Goal: Task Accomplishment & Management: Manage account settings

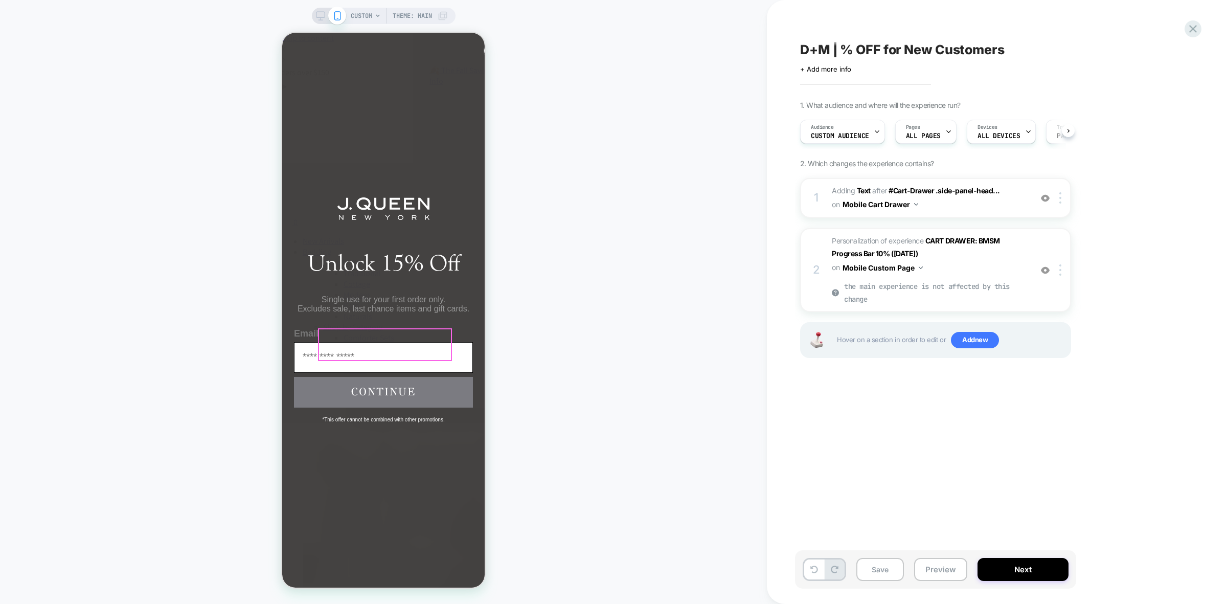
scroll to position [0, 1]
click at [831, 134] on span "Custom Audience" at bounding box center [840, 135] width 58 height 7
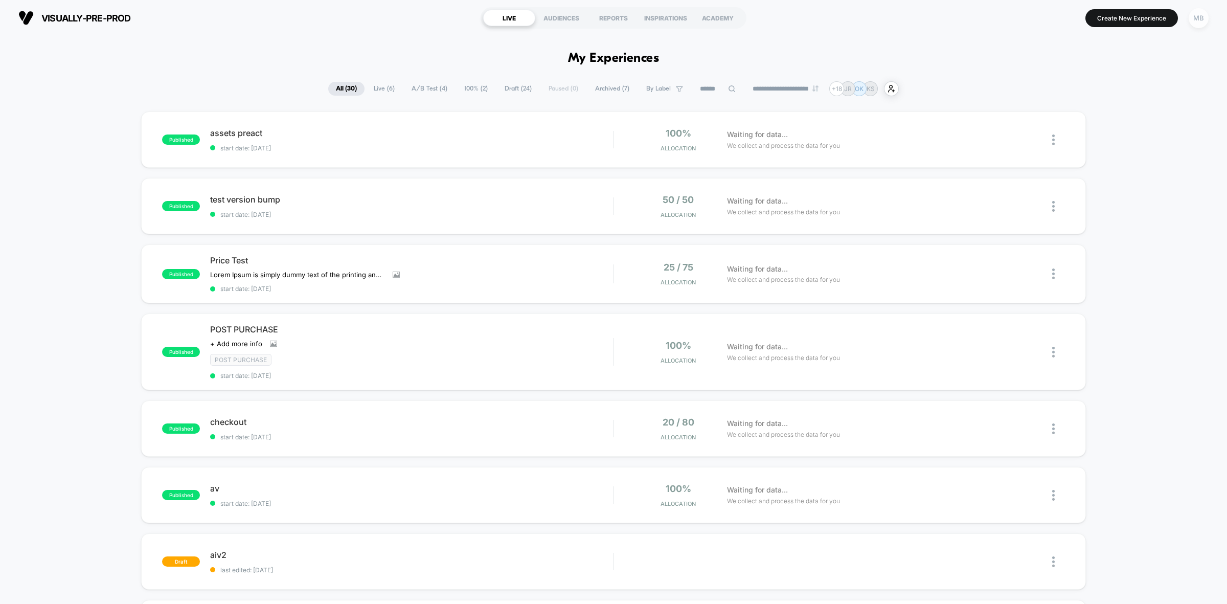
click at [1200, 19] on div "MB" at bounding box center [1199, 18] width 20 height 20
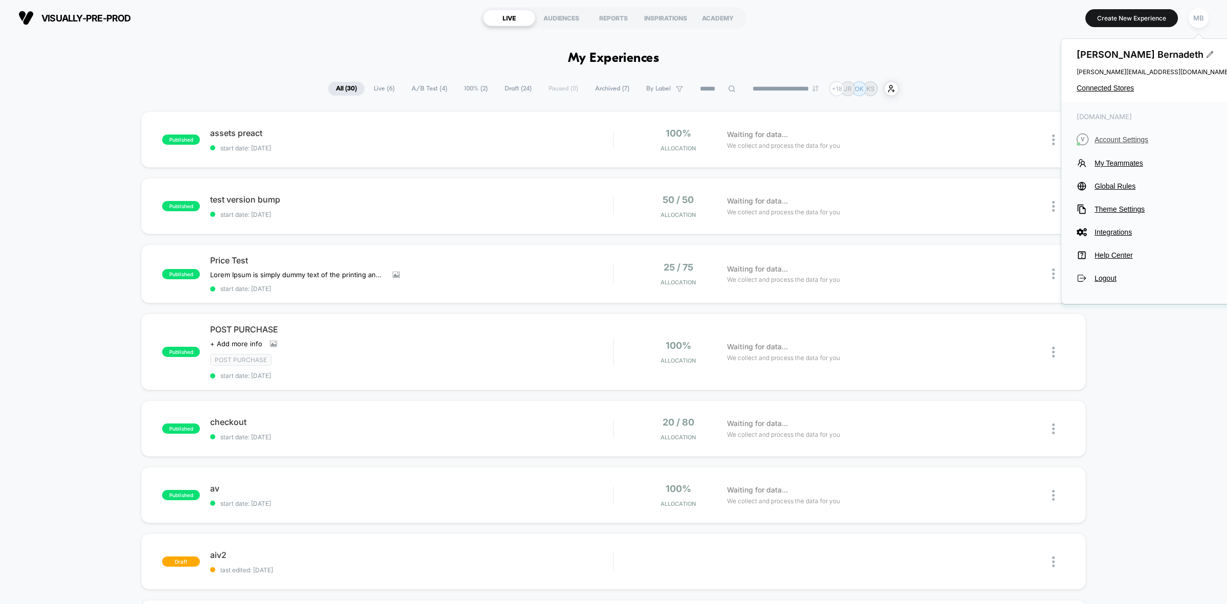
click at [1106, 136] on span "Account Settings" at bounding box center [1163, 140] width 136 height 8
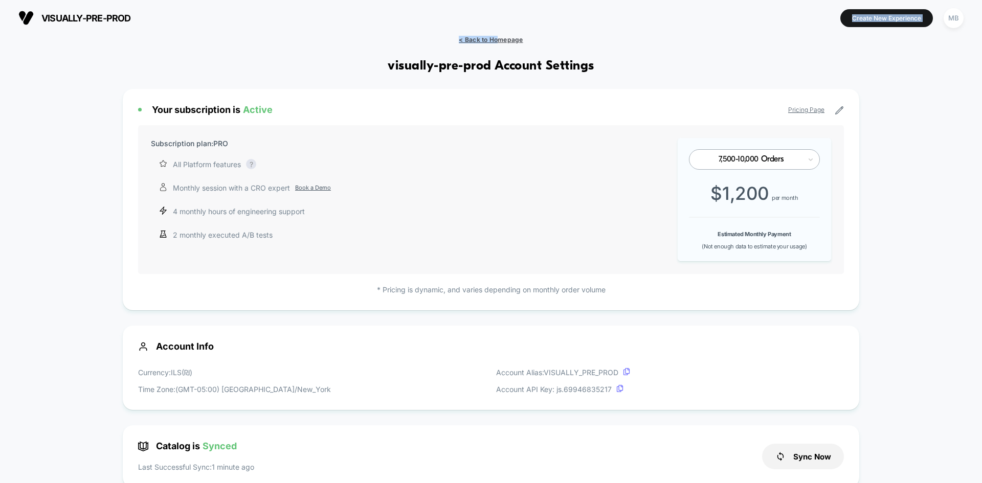
drag, startPoint x: 501, startPoint y: 35, endPoint x: 512, endPoint y: 37, distance: 11.4
click at [501, 35] on div "visually-pre-prod https://visually-pre-prod.myshopify.com Create New Experience…" at bounding box center [491, 241] width 982 height 483
click at [956, 24] on div "MB" at bounding box center [954, 18] width 20 height 20
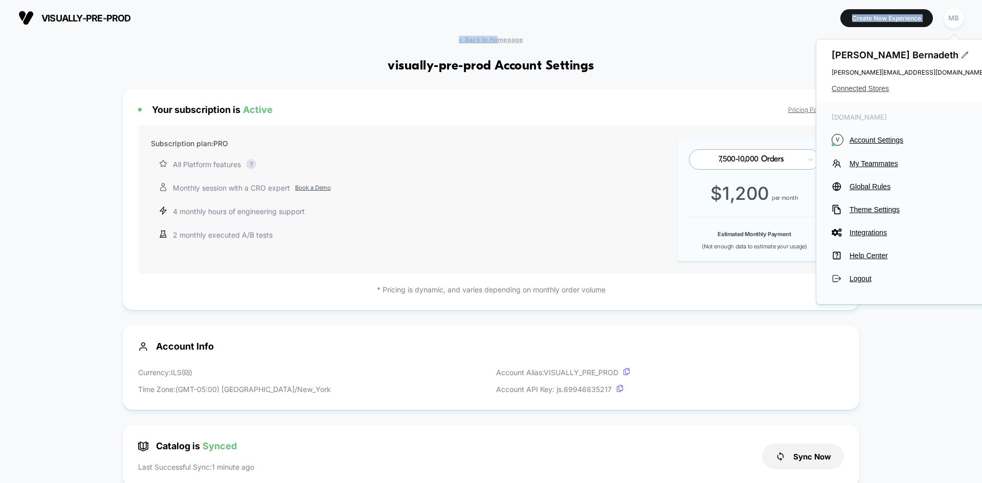
click at [863, 86] on span "Connected Stores" at bounding box center [908, 88] width 153 height 8
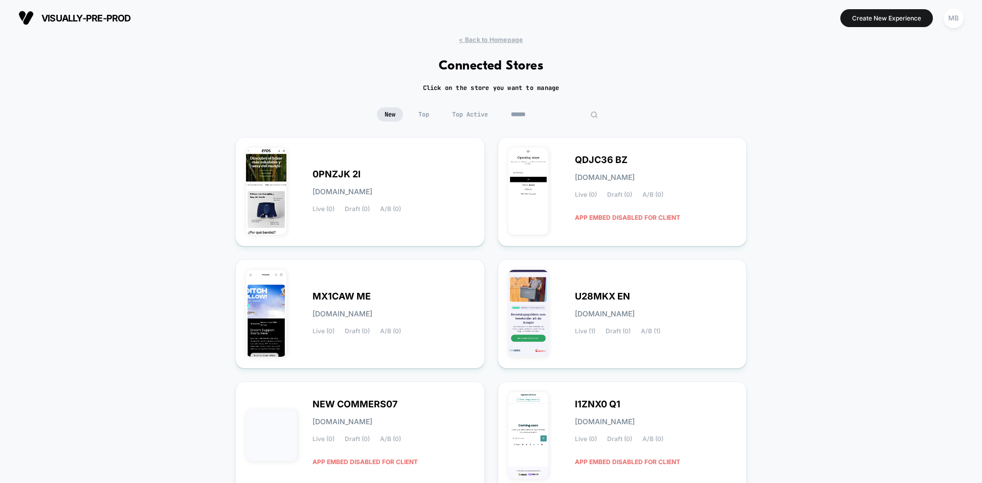
click at [554, 119] on input at bounding box center [554, 114] width 102 height 14
click at [549, 111] on input at bounding box center [554, 114] width 102 height 14
paste input "*********"
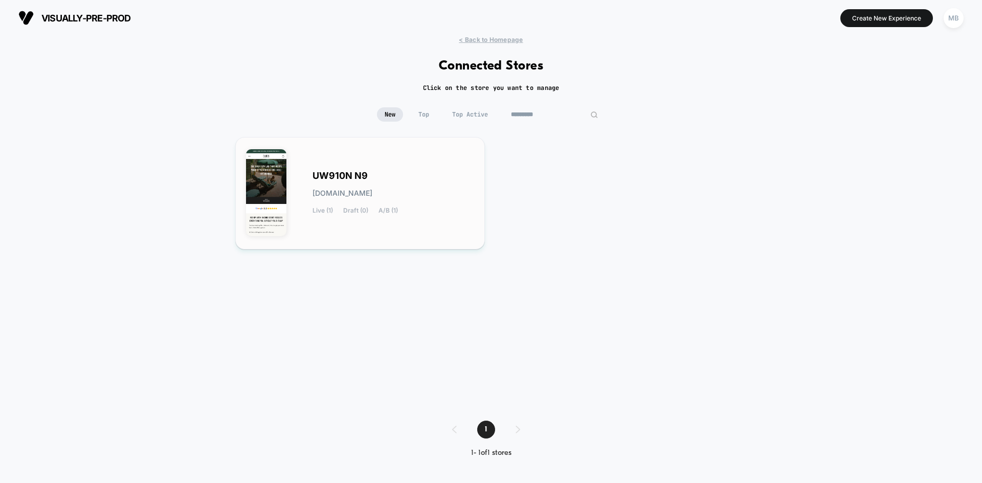
type input "*********"
click at [417, 227] on div "UW910N N9 uw910n-n9.myshopify.com Live (1) Draft (0) A/B (1)" at bounding box center [360, 193] width 228 height 91
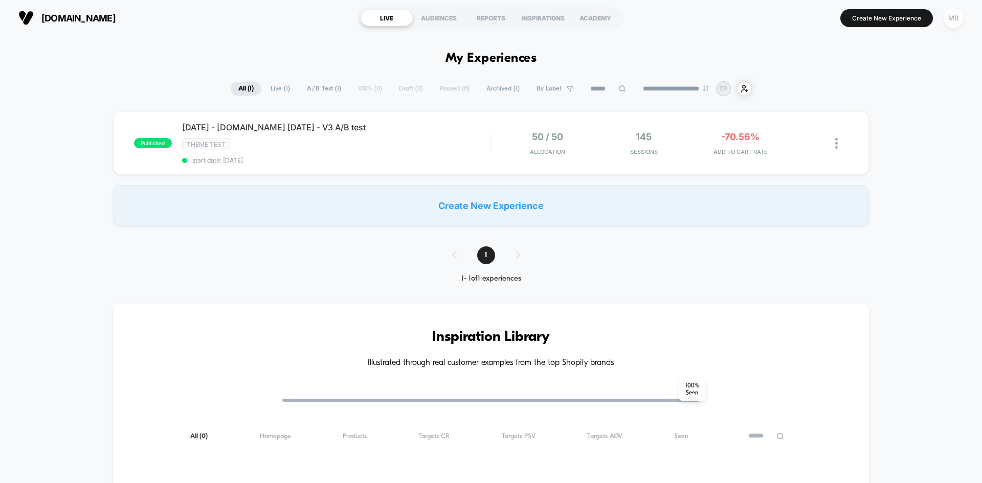
click at [951, 19] on div "MB" at bounding box center [954, 18] width 20 height 20
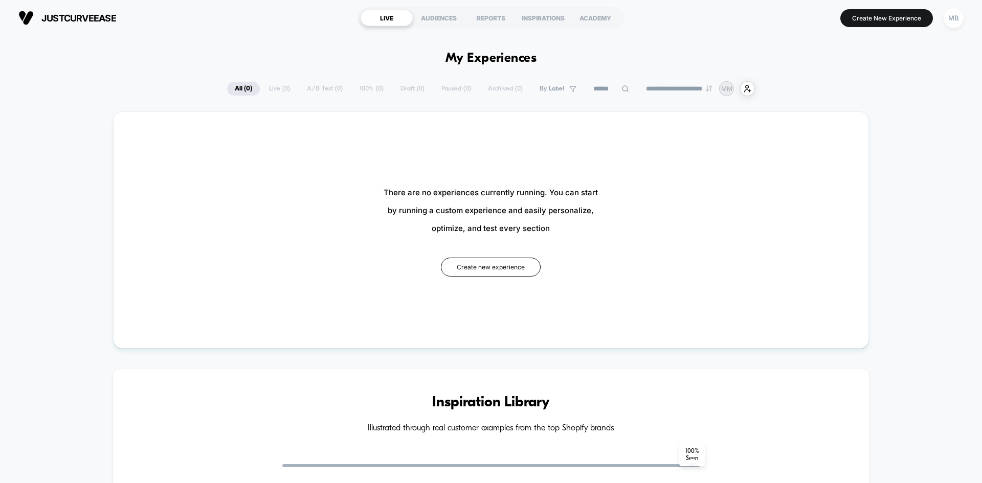
click at [948, 25] on div "MB" at bounding box center [954, 18] width 20 height 20
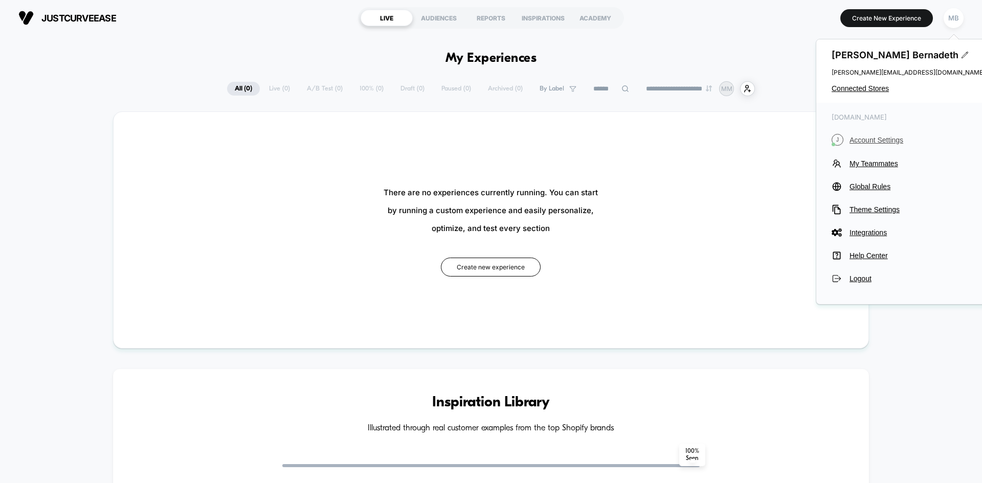
click at [893, 140] on span "Account Settings" at bounding box center [917, 140] width 136 height 8
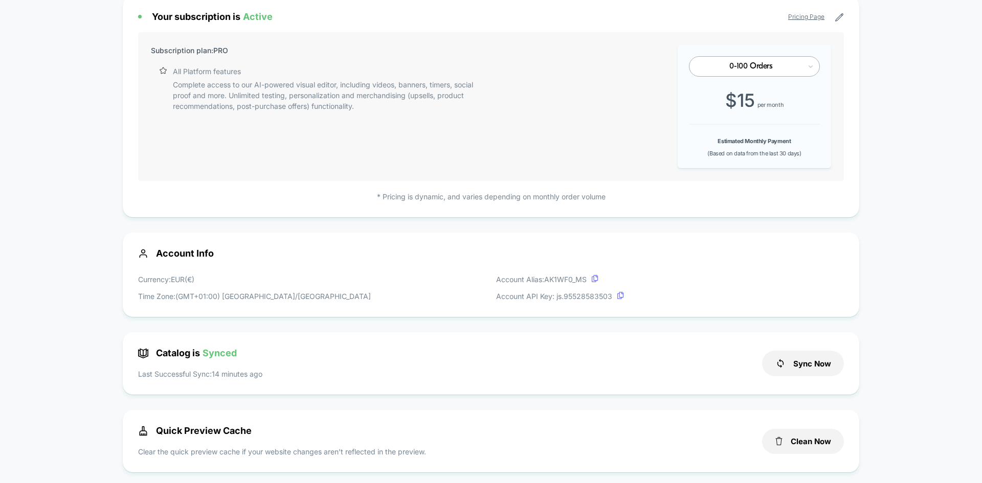
scroll to position [102, 0]
